Goal: Task Accomplishment & Management: Manage account settings

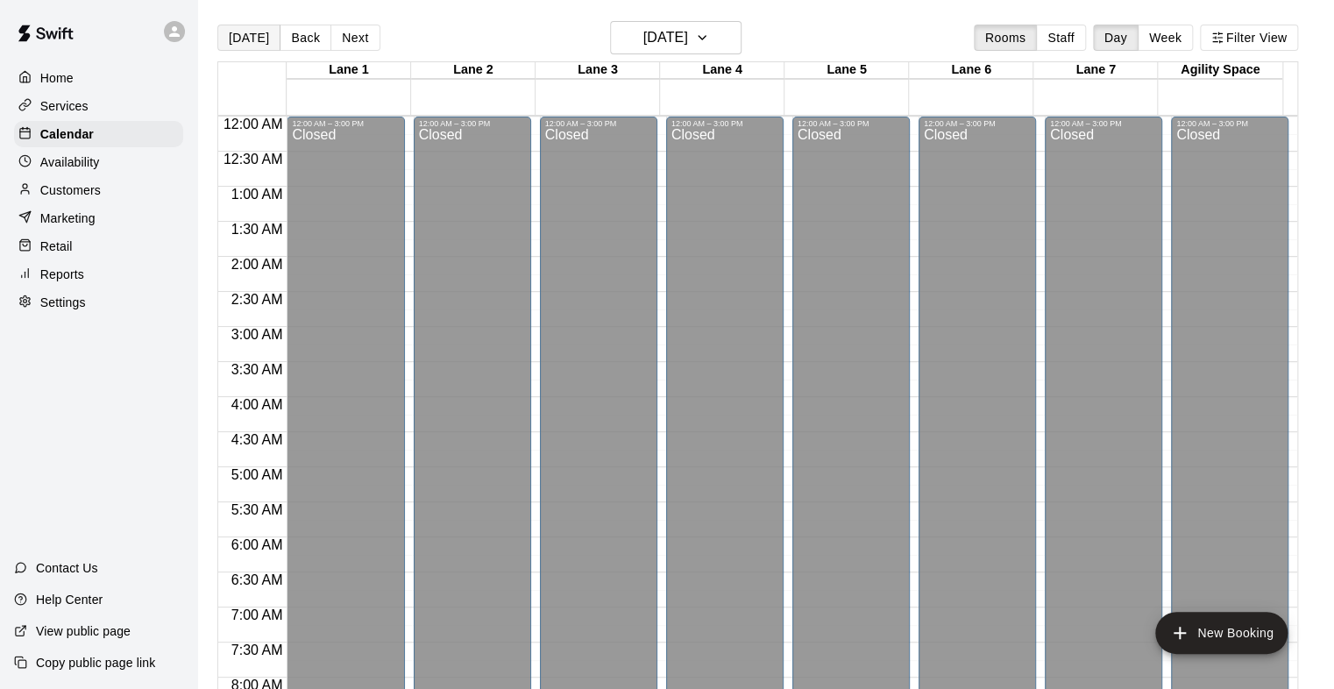
scroll to position [876, 0]
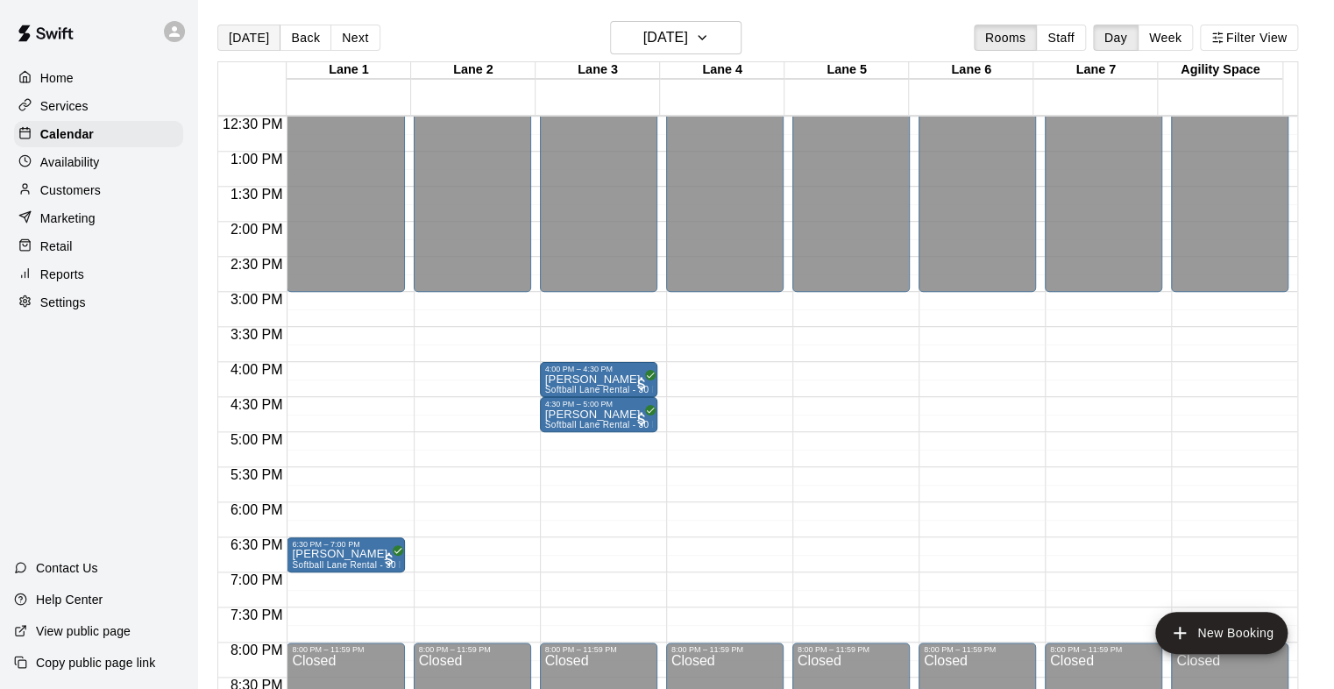
click at [243, 32] on button "[DATE]" at bounding box center [248, 38] width 63 height 26
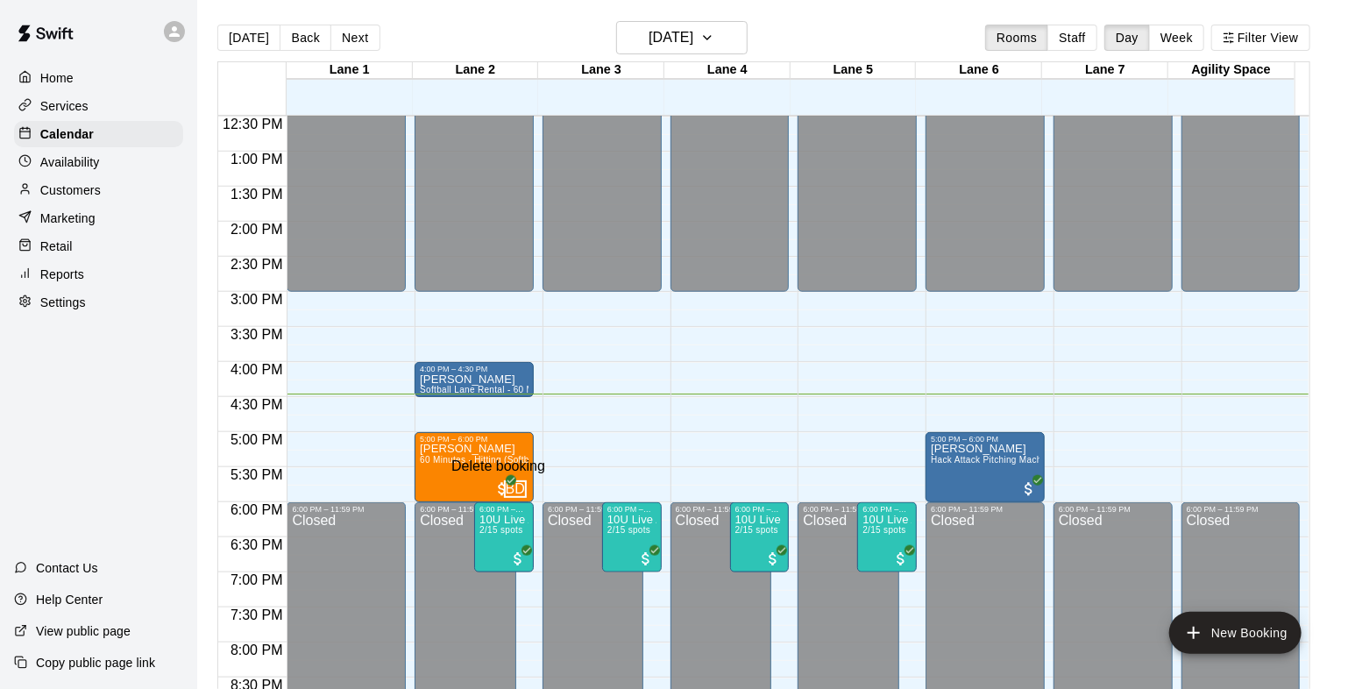
drag, startPoint x: 909, startPoint y: 429, endPoint x: 911, endPoint y: 419, distance: 9.8
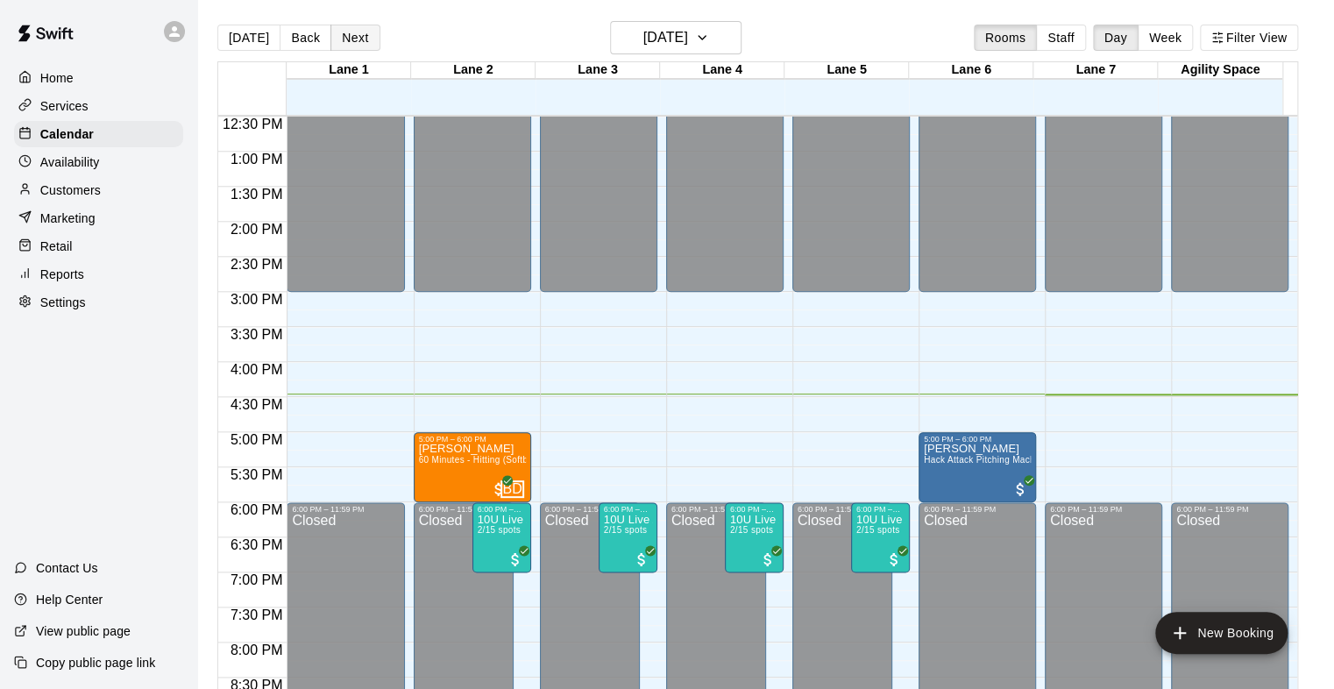
click at [341, 38] on button "Next" at bounding box center [354, 38] width 49 height 26
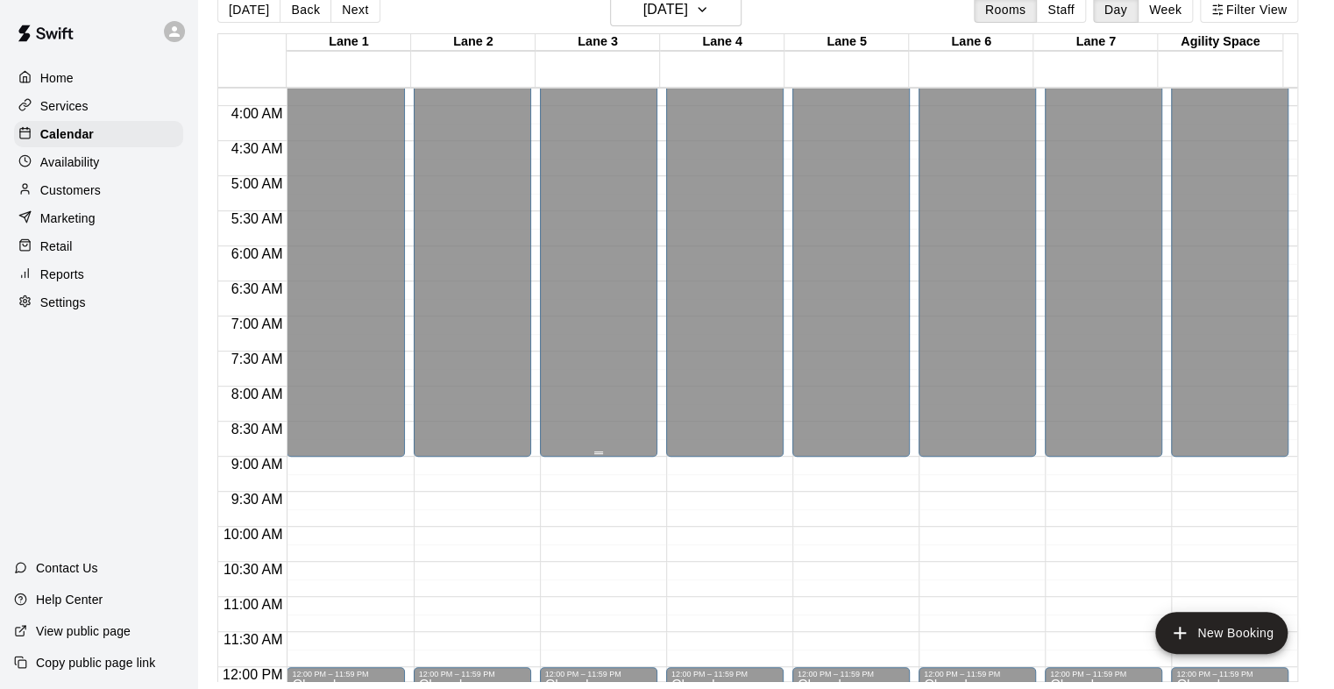
scroll to position [351, 0]
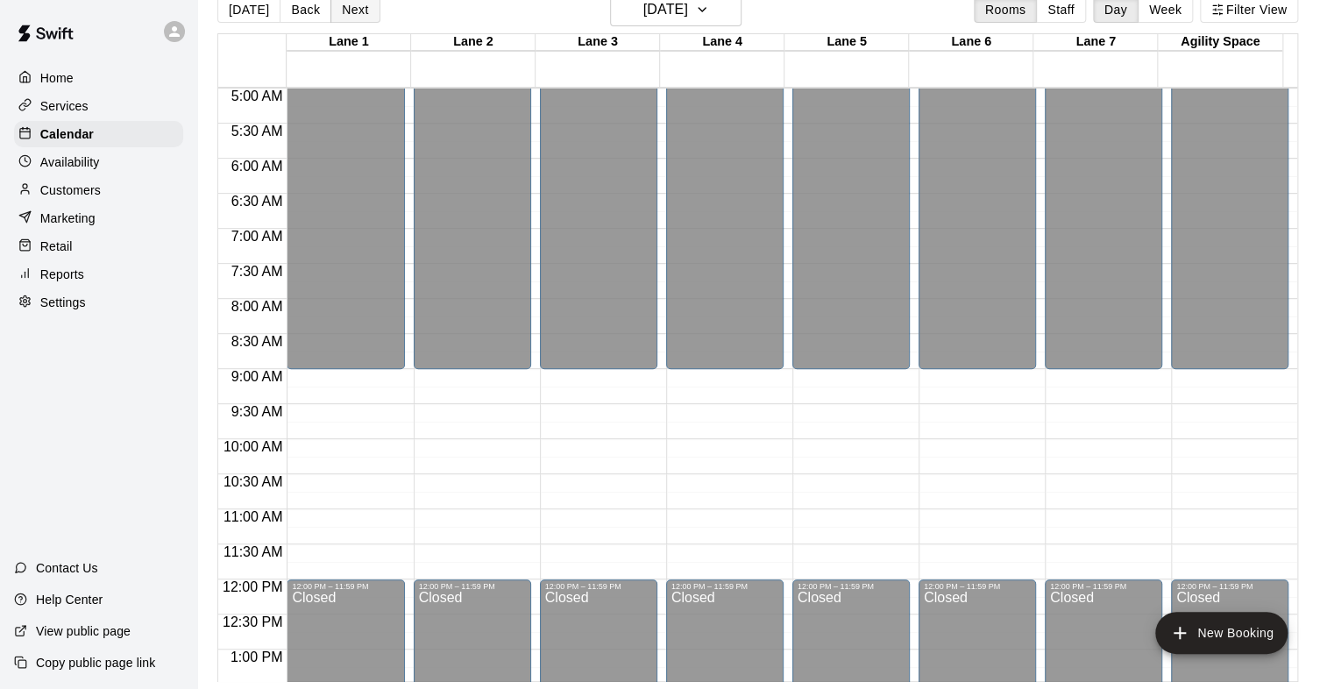
click at [352, 14] on button "Next" at bounding box center [354, 9] width 49 height 26
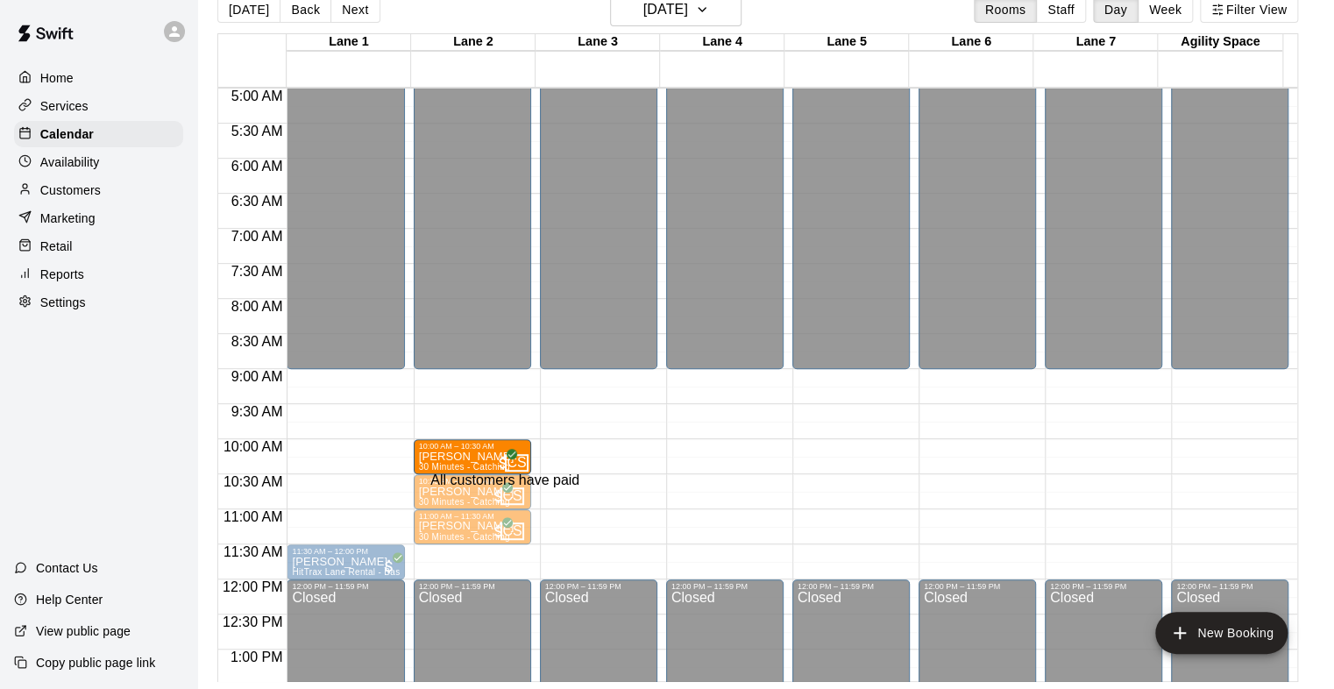
drag, startPoint x: 436, startPoint y: 460, endPoint x: 490, endPoint y: 467, distance: 53.9
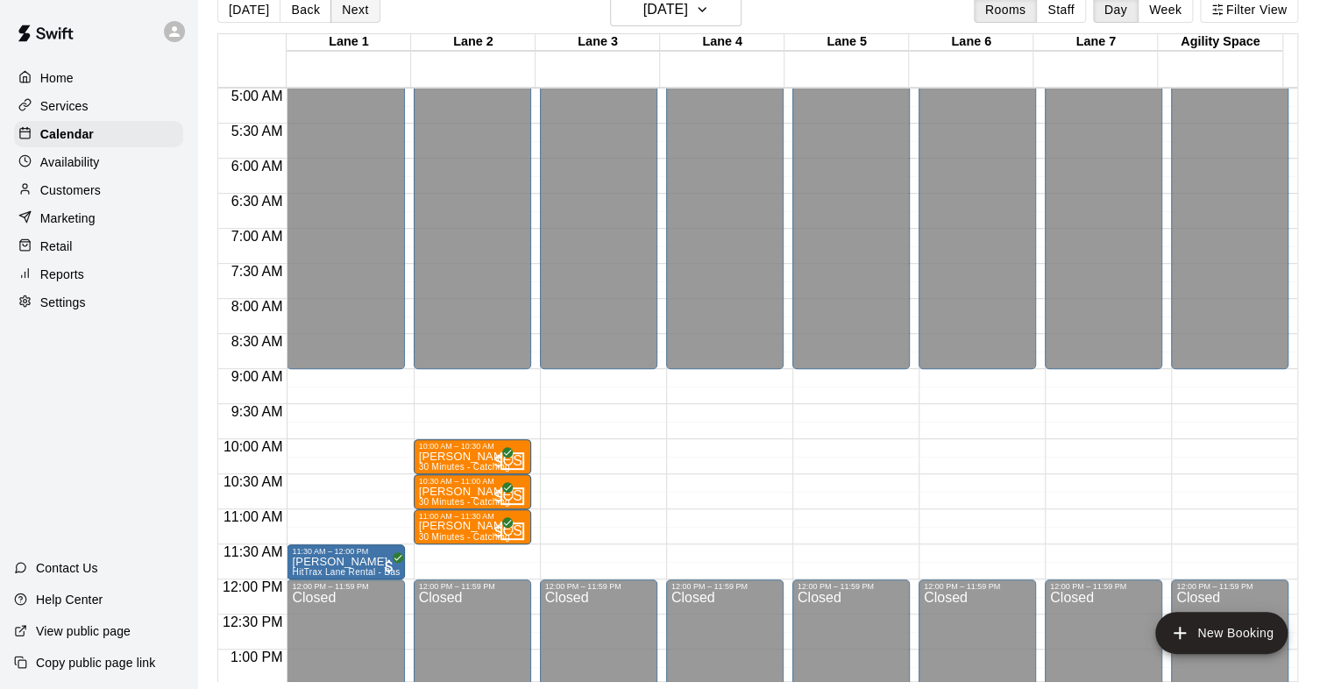
click at [346, 18] on button "Next" at bounding box center [354, 9] width 49 height 26
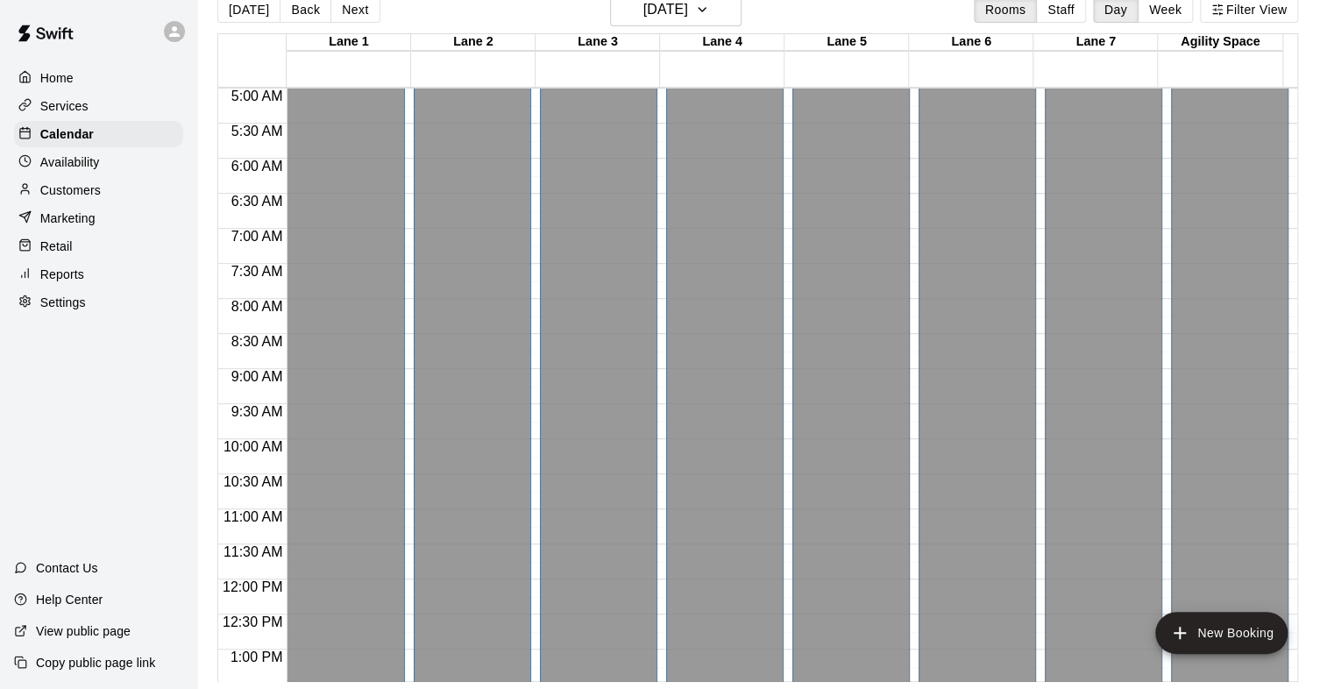
click at [115, 116] on div "Services" at bounding box center [98, 106] width 169 height 26
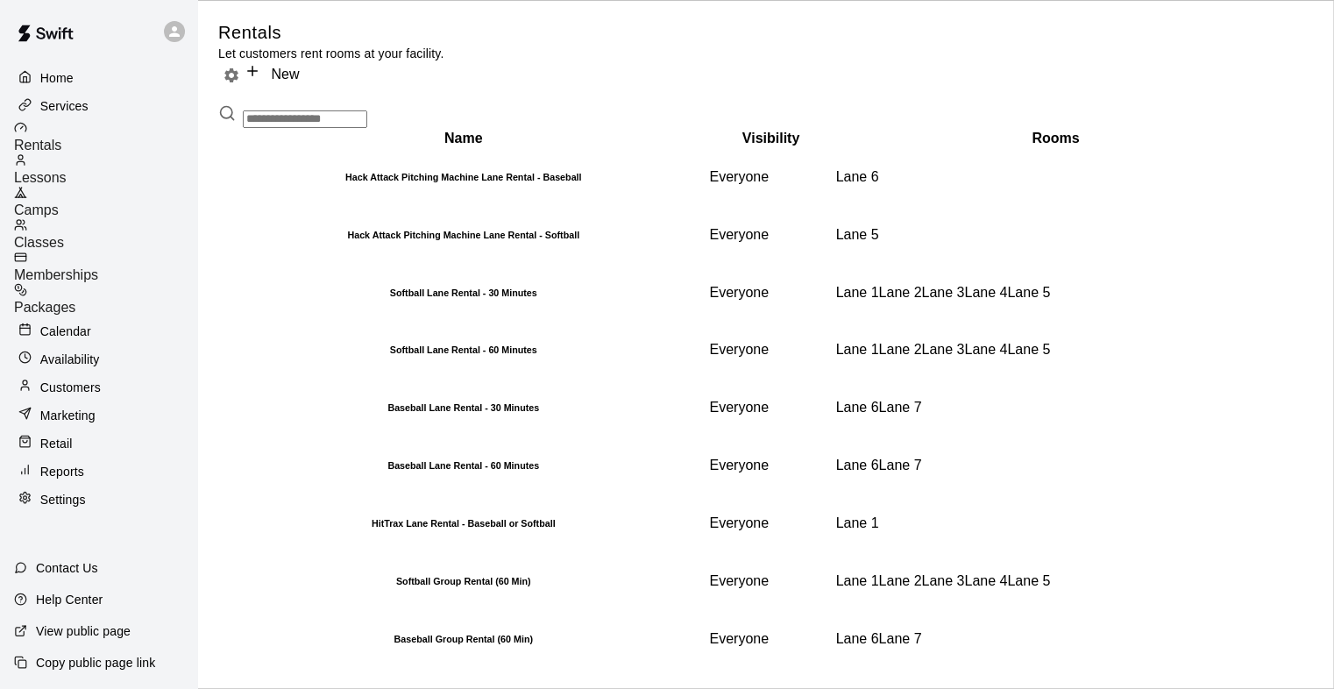
click at [63, 323] on p "Calendar" at bounding box center [65, 332] width 51 height 18
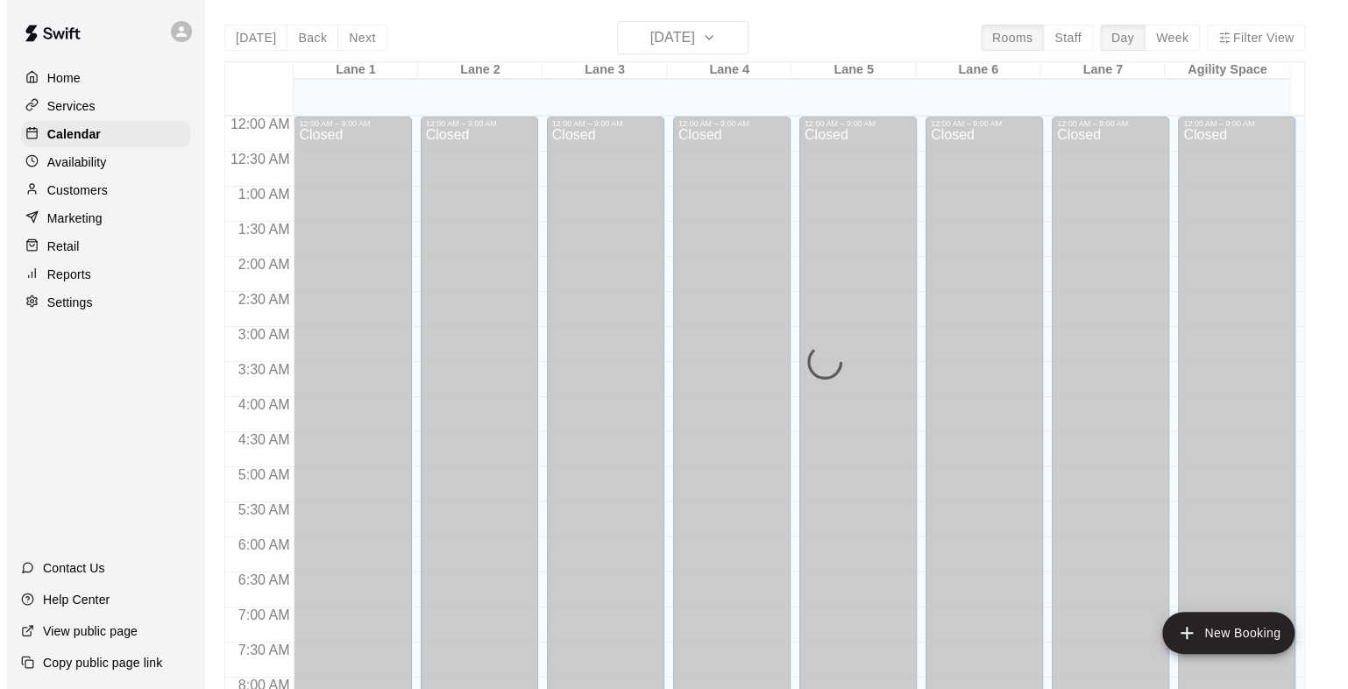
scroll to position [1036, 0]
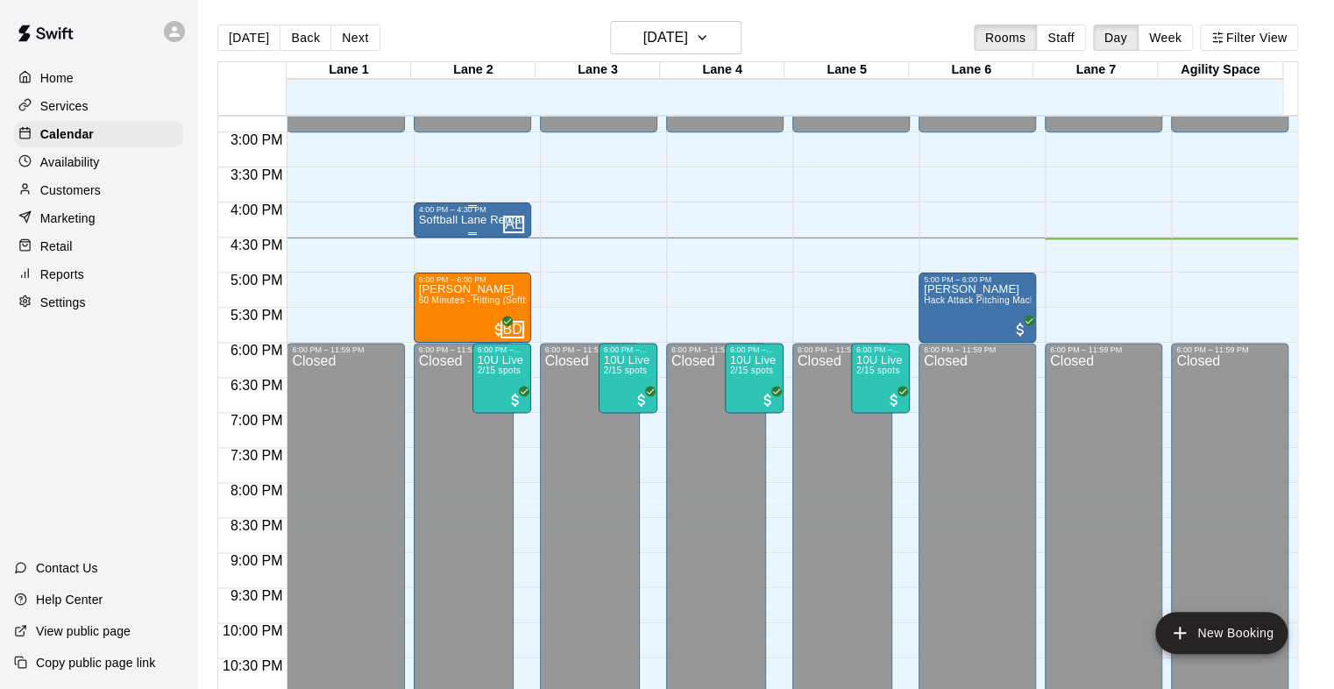
click at [476, 220] on p "Softball Lane Rental - 60 Minutes" at bounding box center [472, 220] width 107 height 0
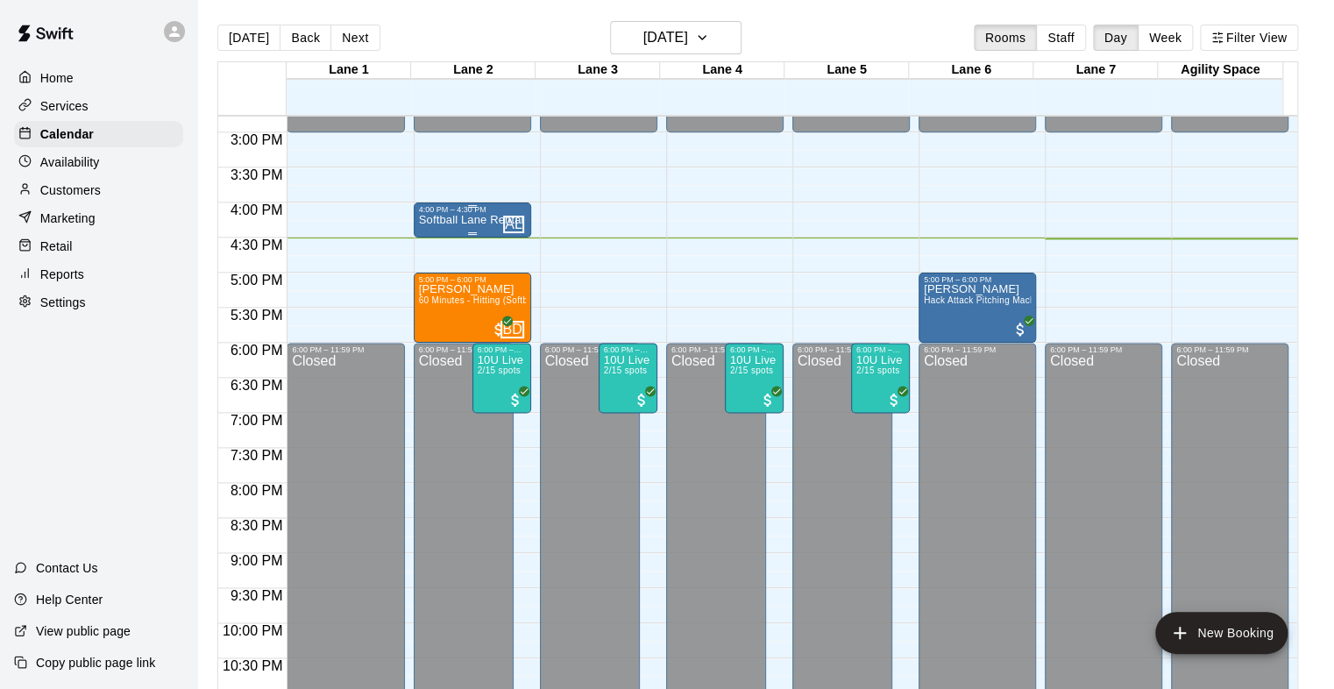
click at [484, 220] on p "Softball Lane Rental - 60 Minutes" at bounding box center [472, 220] width 107 height 0
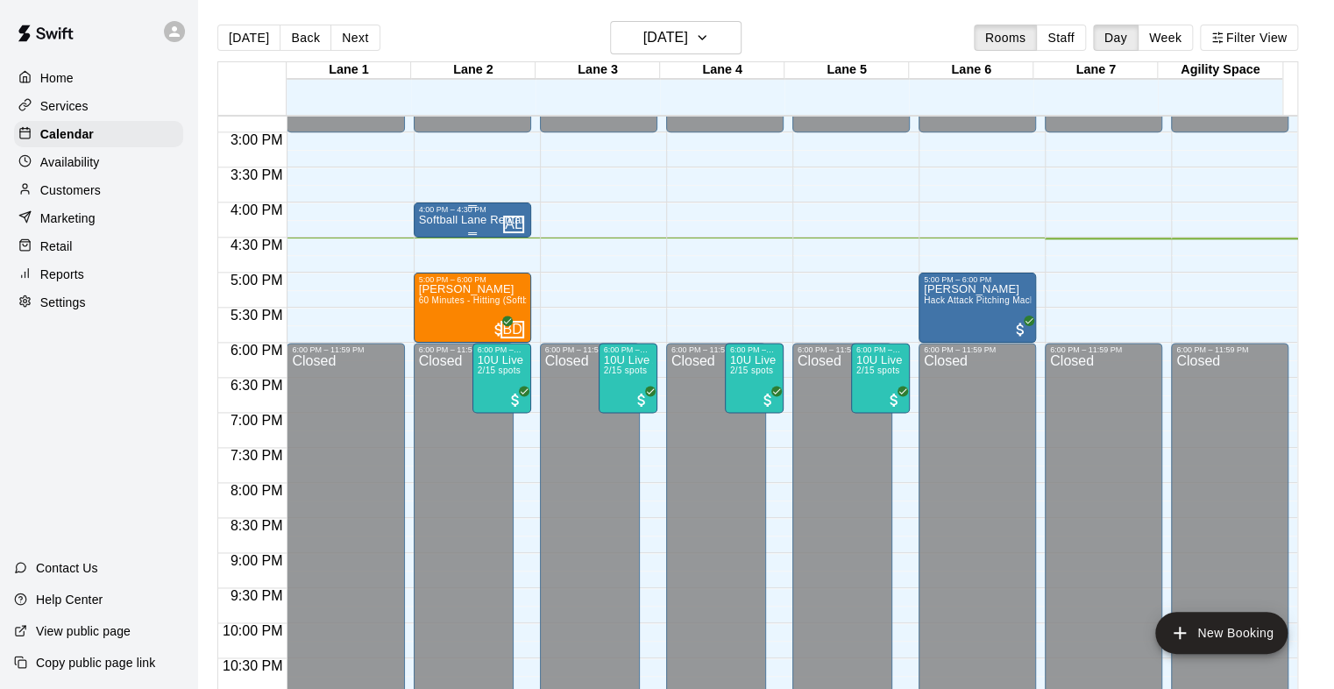
click at [466, 220] on p "Softball Lane Rental - 60 Minutes" at bounding box center [472, 220] width 107 height 0
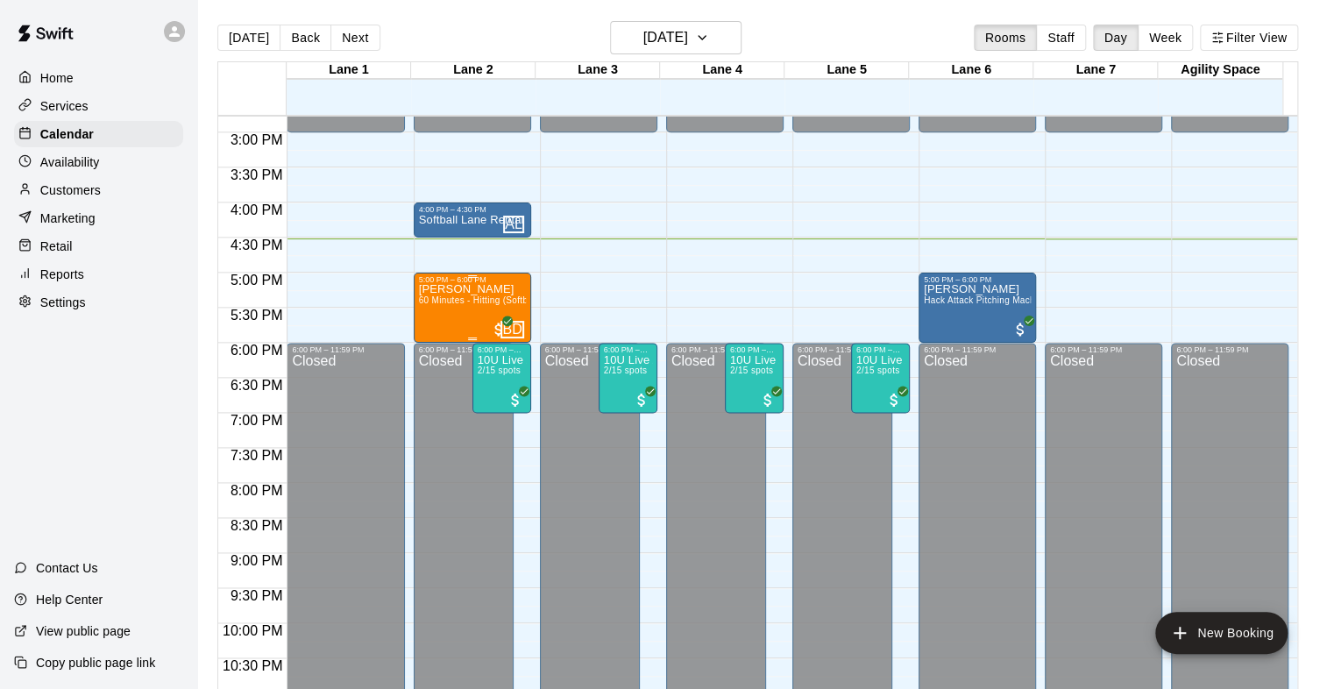
click at [455, 301] on span "60 Minutes - Hitting (Softball)" at bounding box center [480, 300] width 122 height 10
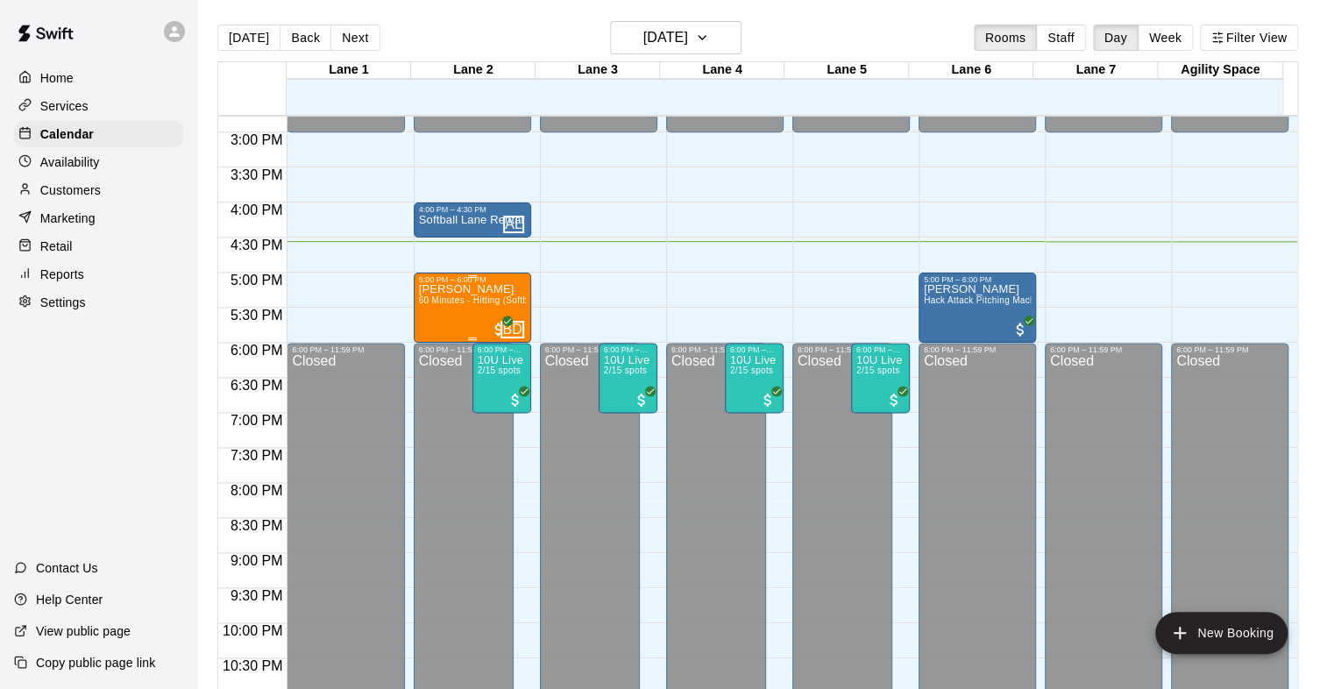
click at [456, 309] on div "[PERSON_NAME] 60 Minutes - Hitting (Softball)" at bounding box center [472, 628] width 107 height 689
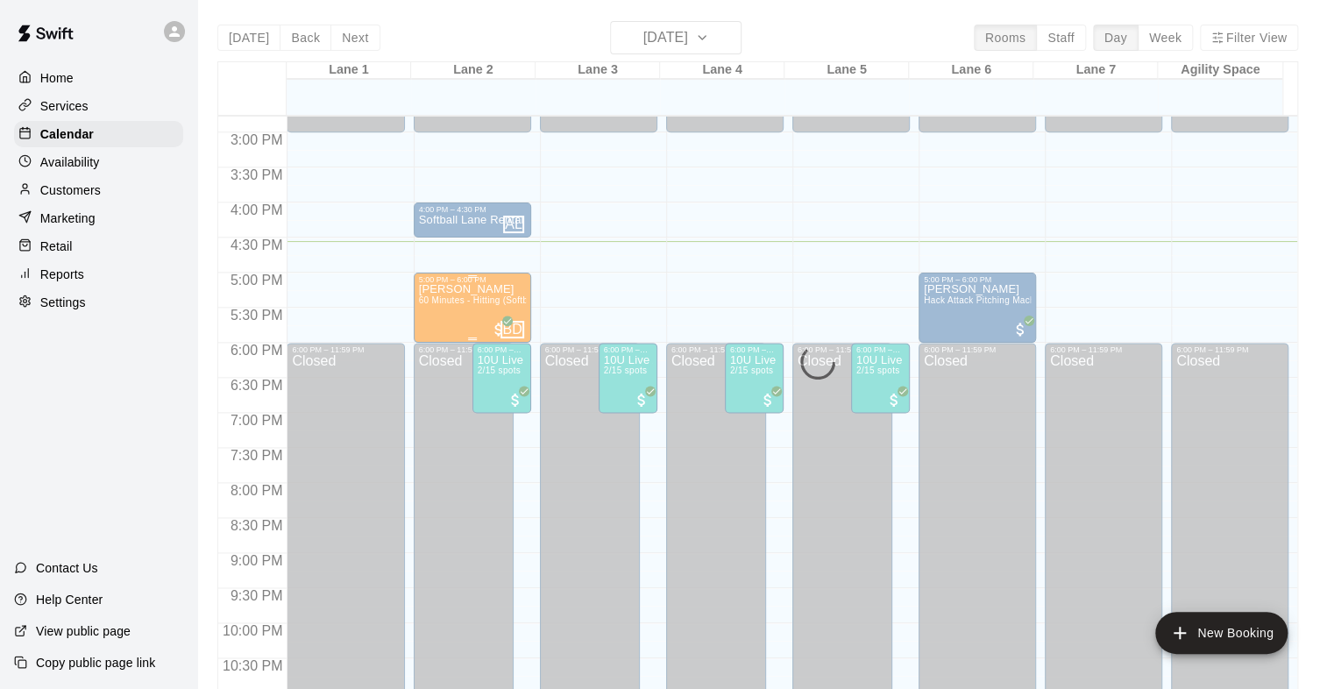
click at [470, 317] on div "[PERSON_NAME] 60 Minutes - Hitting (Softball)" at bounding box center [472, 628] width 107 height 689
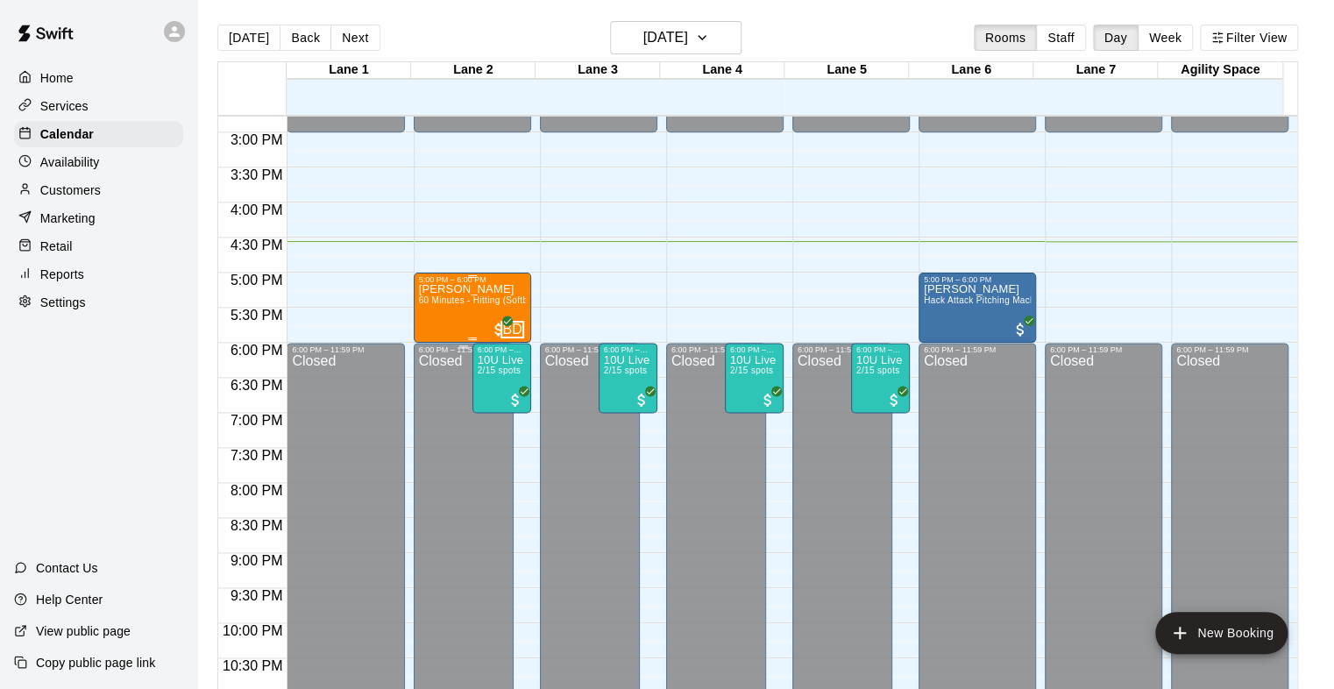
click at [479, 283] on div "5:00 PM – 6:00 PM" at bounding box center [472, 279] width 107 height 9
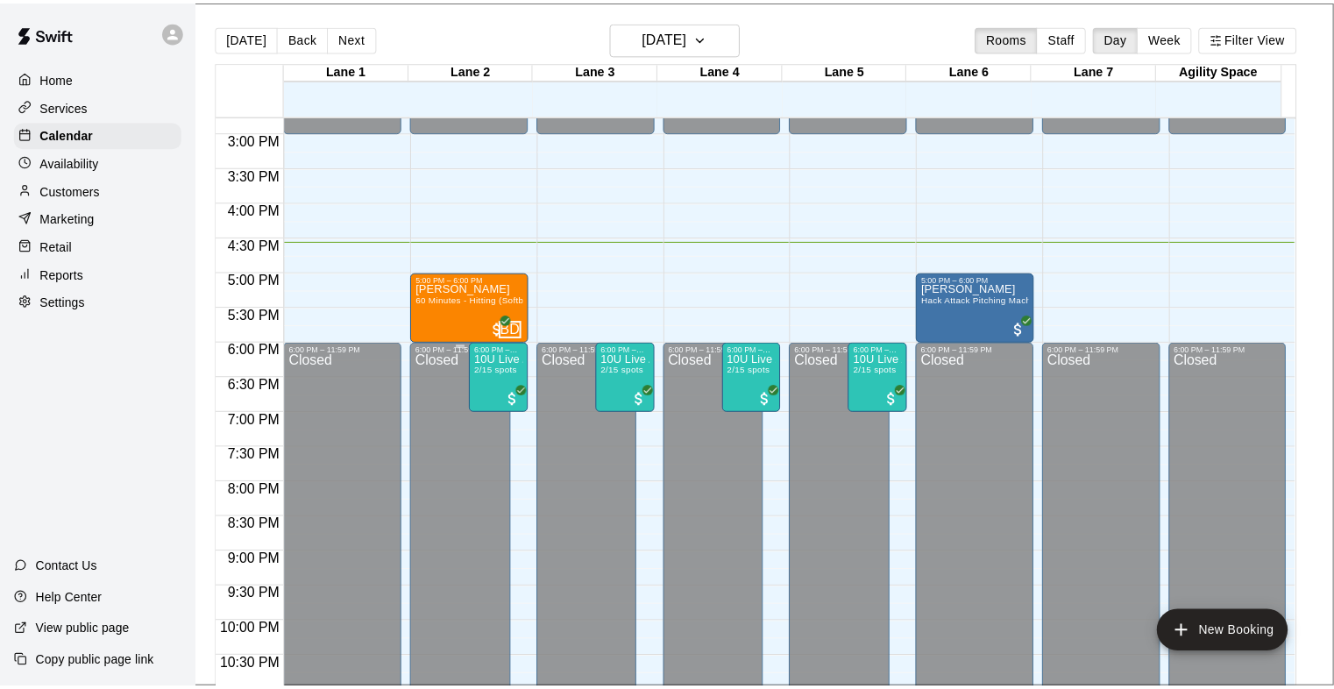
scroll to position [263, 0]
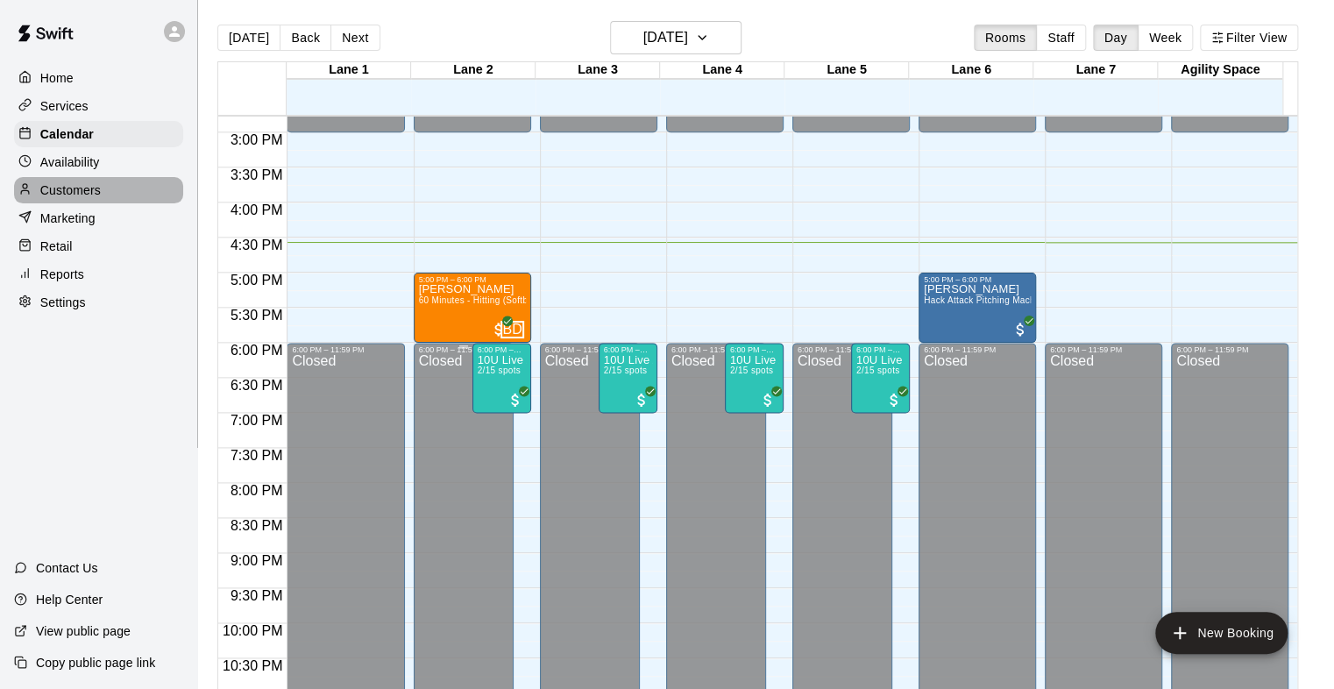
click at [46, 199] on p "Customers" at bounding box center [70, 190] width 60 height 18
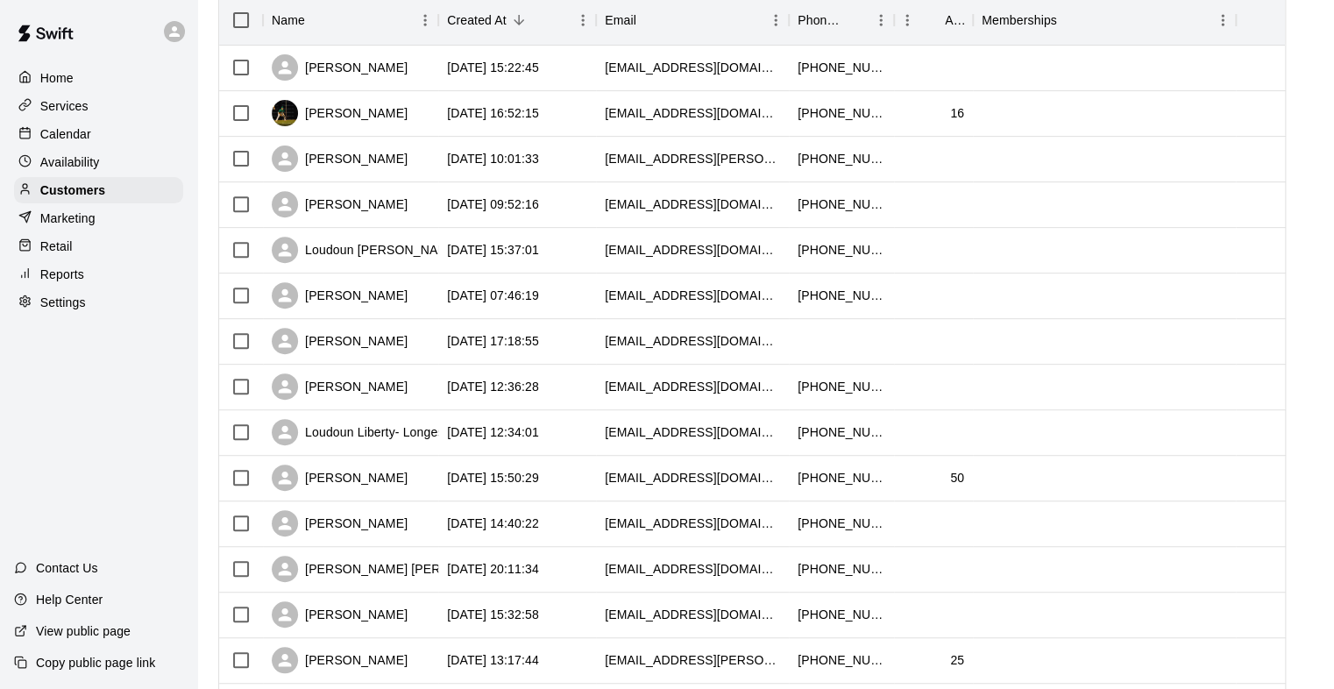
scroll to position [211, 0]
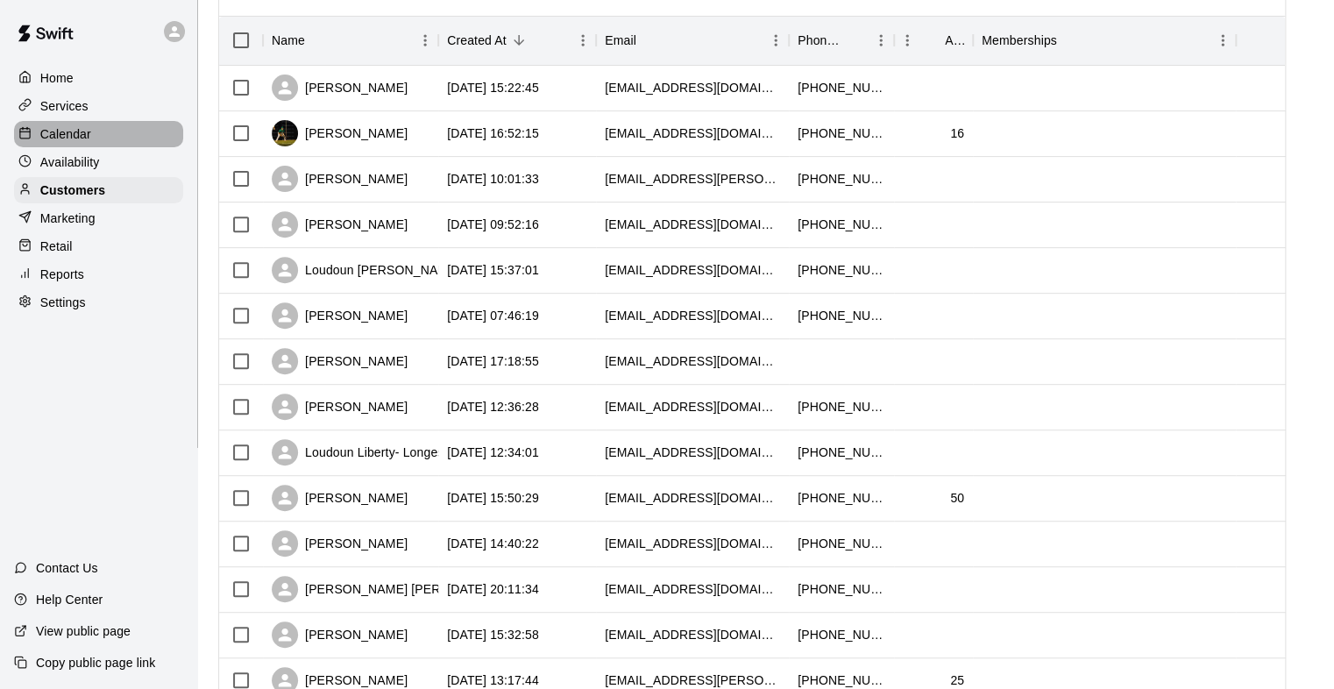
click at [152, 131] on div "Calendar" at bounding box center [98, 134] width 169 height 26
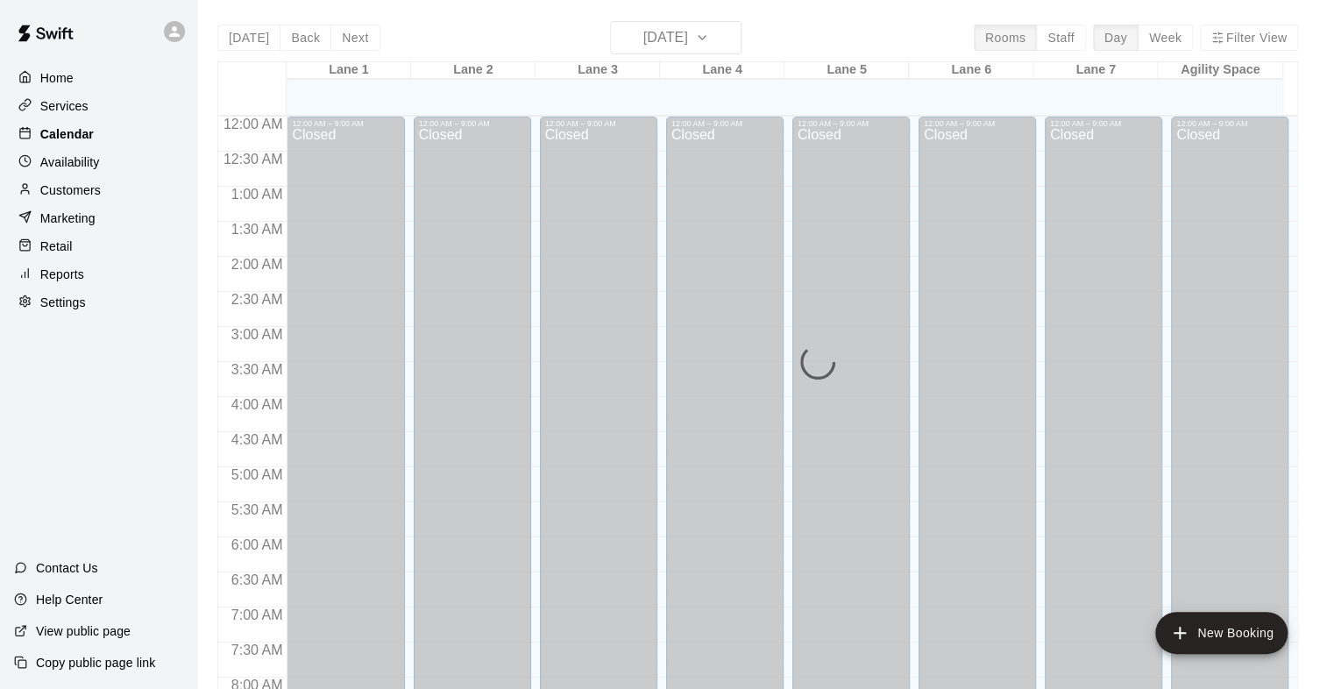
scroll to position [1036, 0]
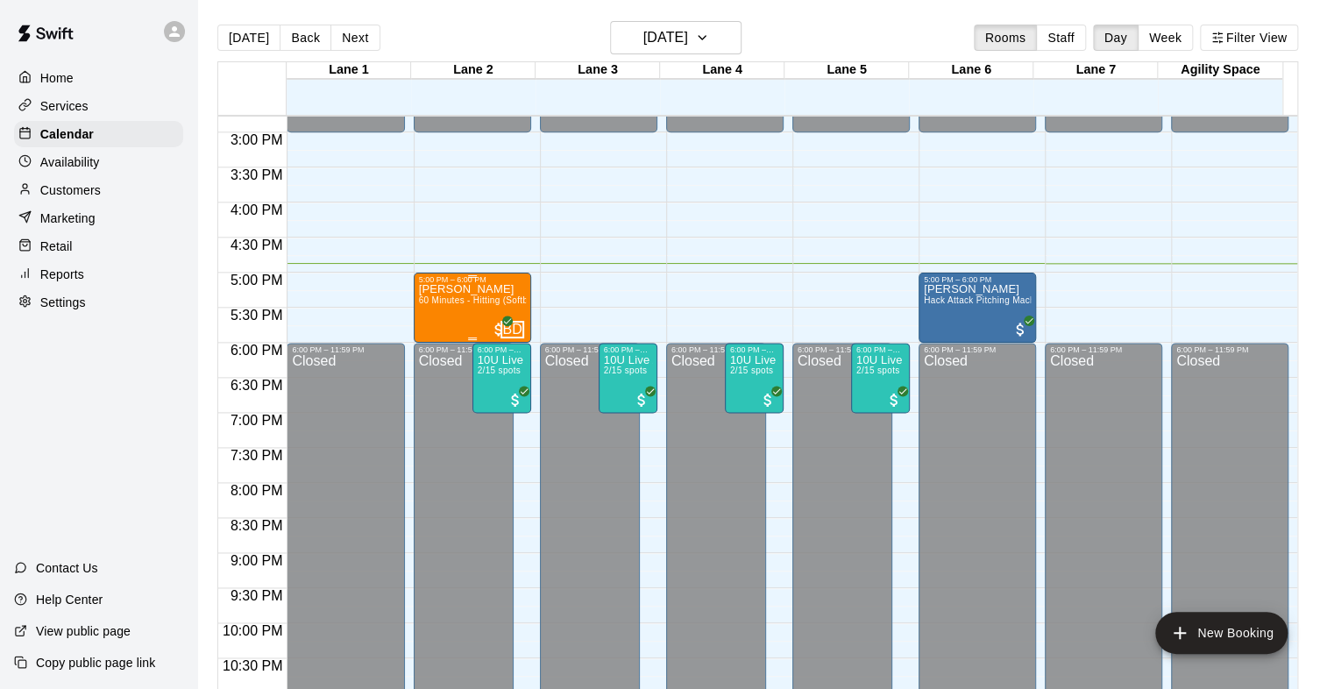
click at [463, 298] on span "60 Minutes - Hitting (Softball)" at bounding box center [480, 300] width 122 height 10
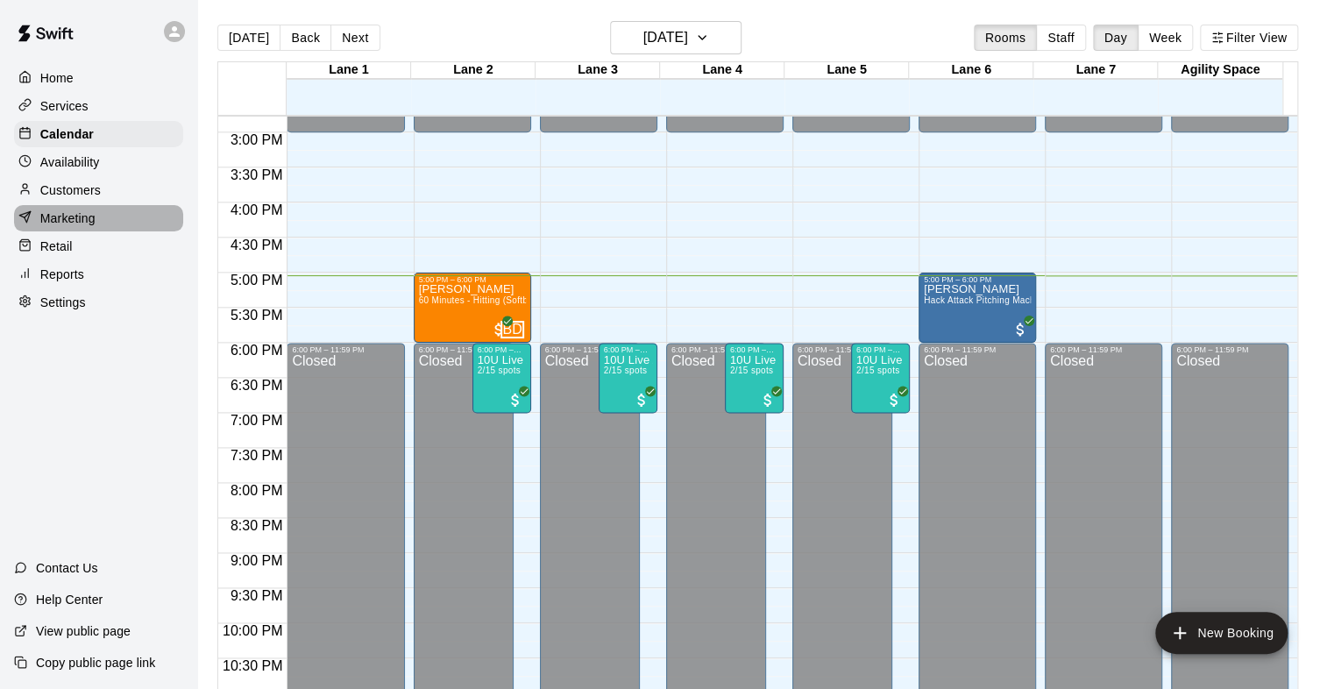
click at [70, 225] on p "Marketing" at bounding box center [67, 218] width 55 height 18
